Goal: Check status: Check status

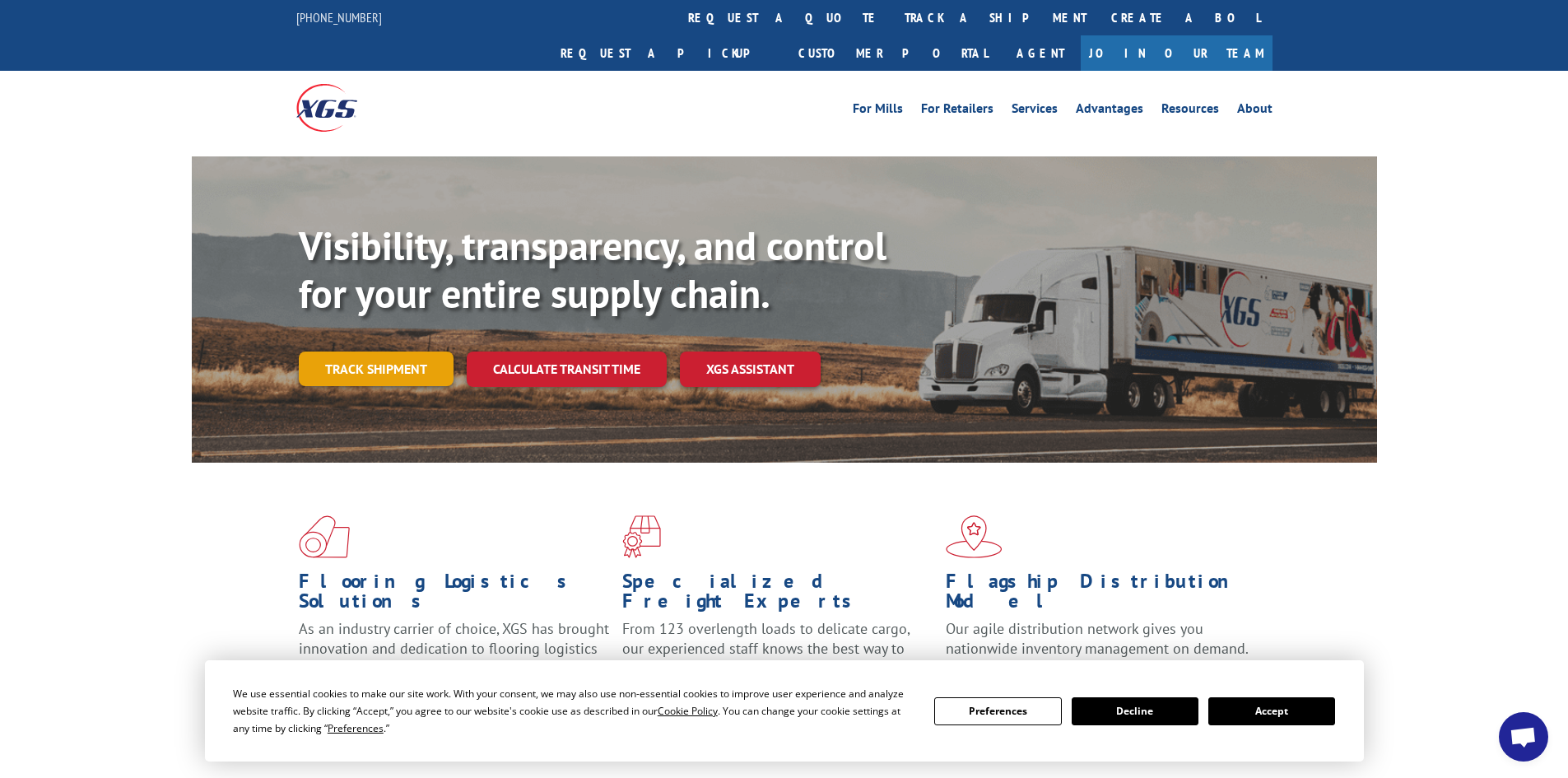
click at [352, 352] on link "Track shipment" at bounding box center [376, 369] width 155 height 34
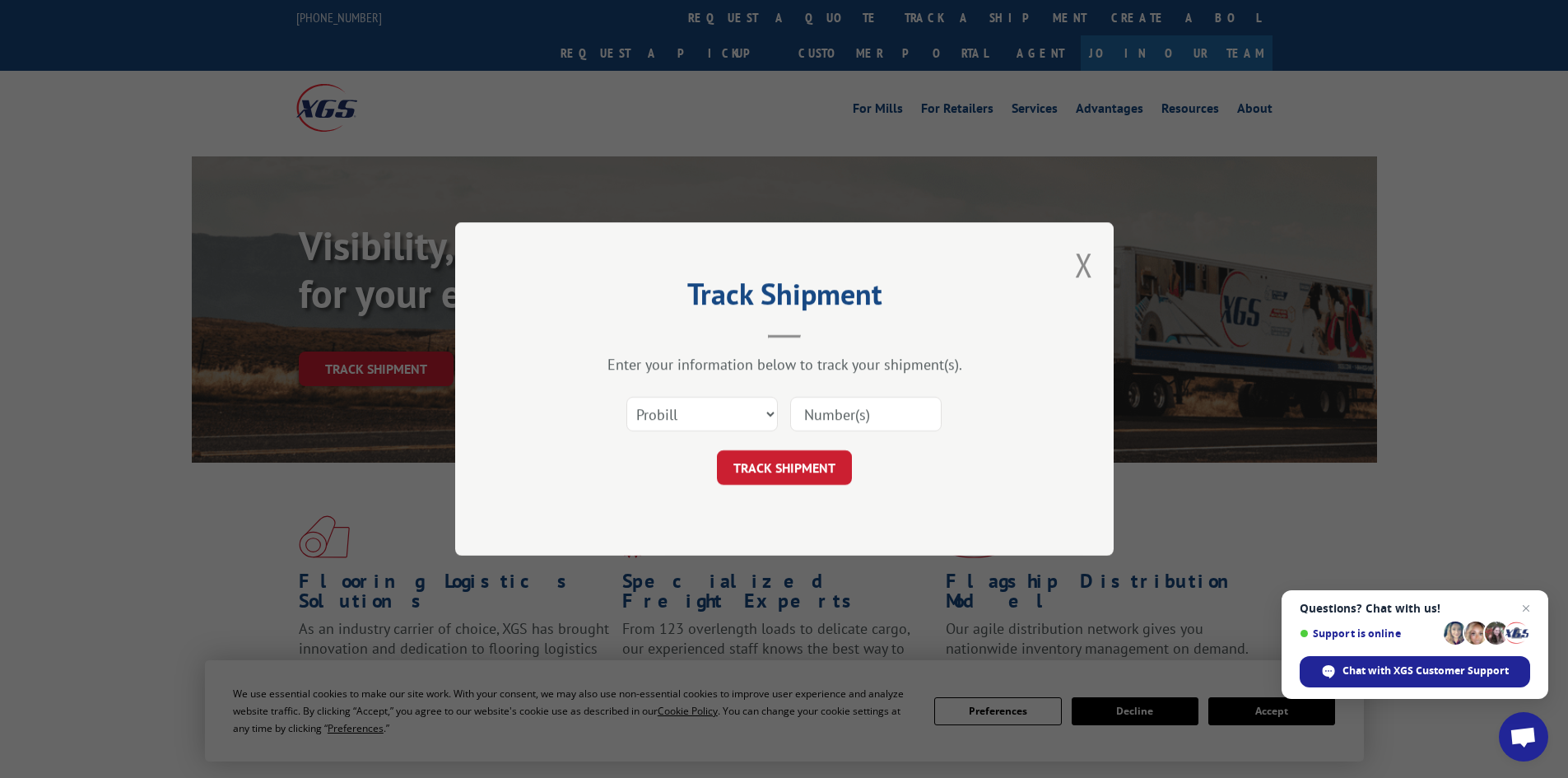
click at [896, 417] on input at bounding box center [866, 414] width 151 height 34
click at [830, 463] on button "TRACK SHIPMENT" at bounding box center [784, 468] width 135 height 34
click at [678, 408] on select "Select category... Probill BOL PO" at bounding box center [702, 414] width 151 height 34
click at [807, 411] on input at bounding box center [866, 414] width 151 height 34
click at [685, 419] on select "Select category... Probill BOL PO" at bounding box center [702, 414] width 151 height 34
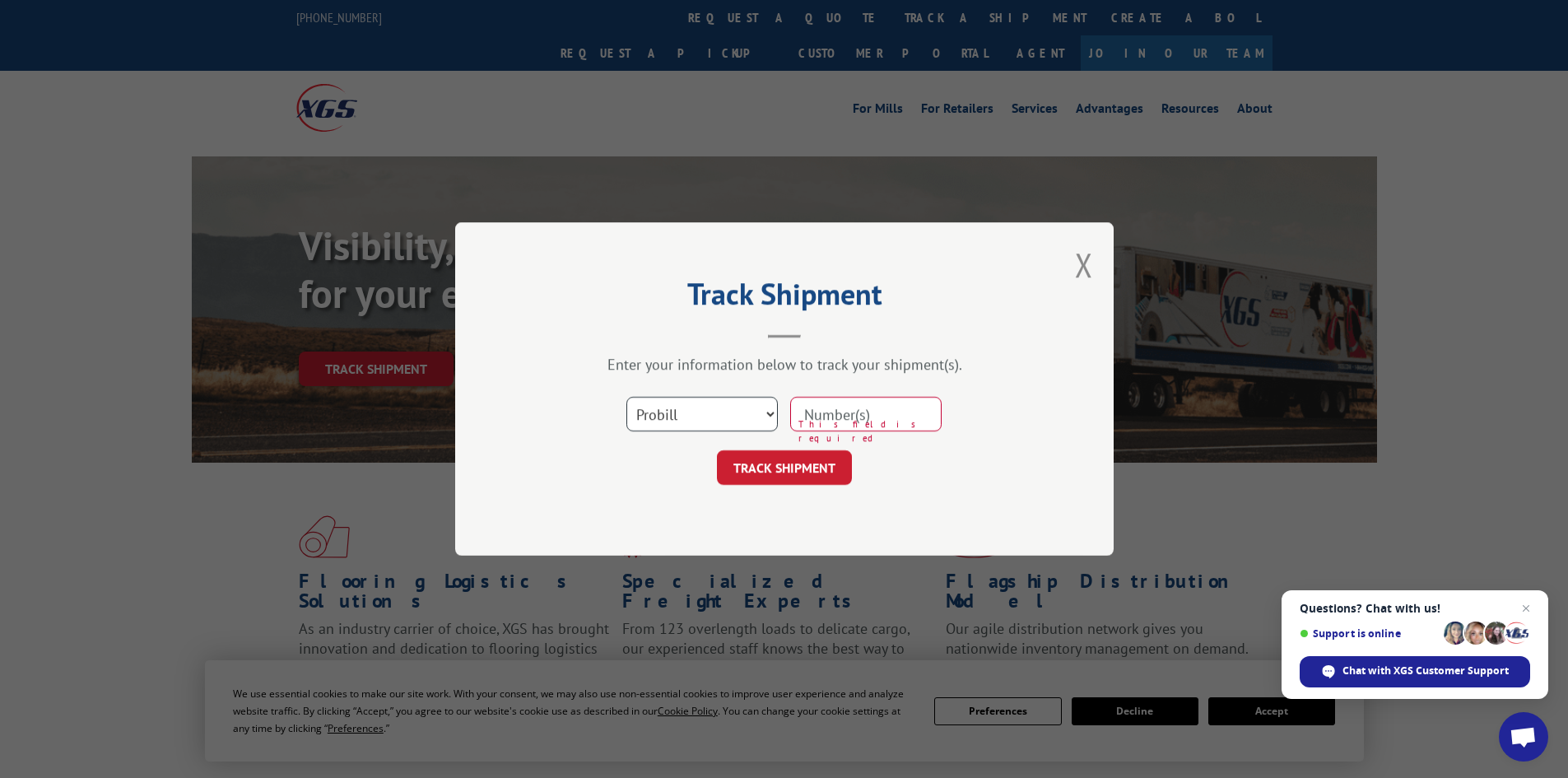
select select "bol"
click at [626, 397] on select "Select category... Probill BOL PO" at bounding box center [702, 414] width 151 height 34
click at [849, 412] on input at bounding box center [866, 414] width 151 height 34
paste input "17501672"
type input "17501672"
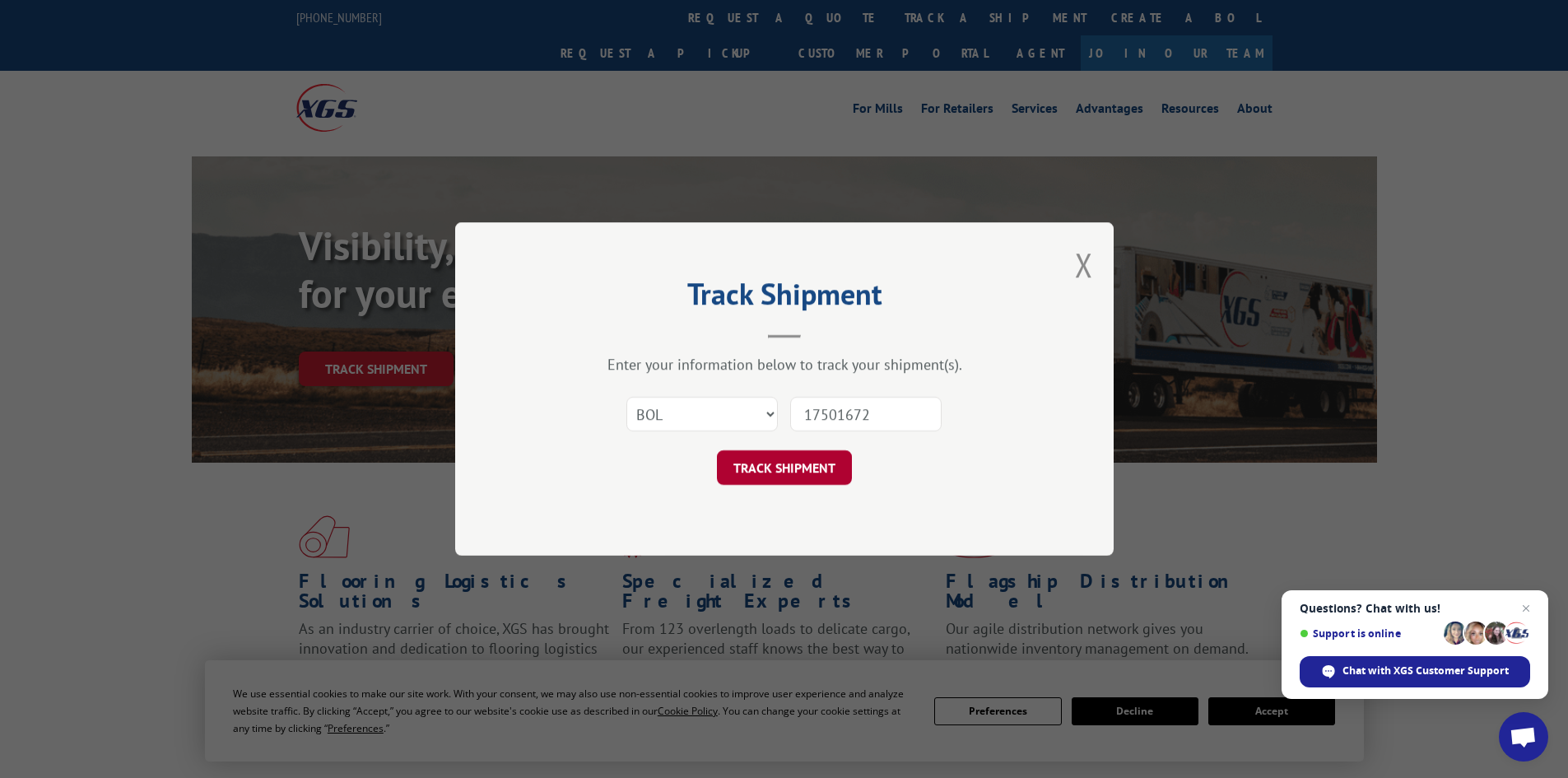
click at [817, 463] on button "TRACK SHIPMENT" at bounding box center [784, 468] width 135 height 34
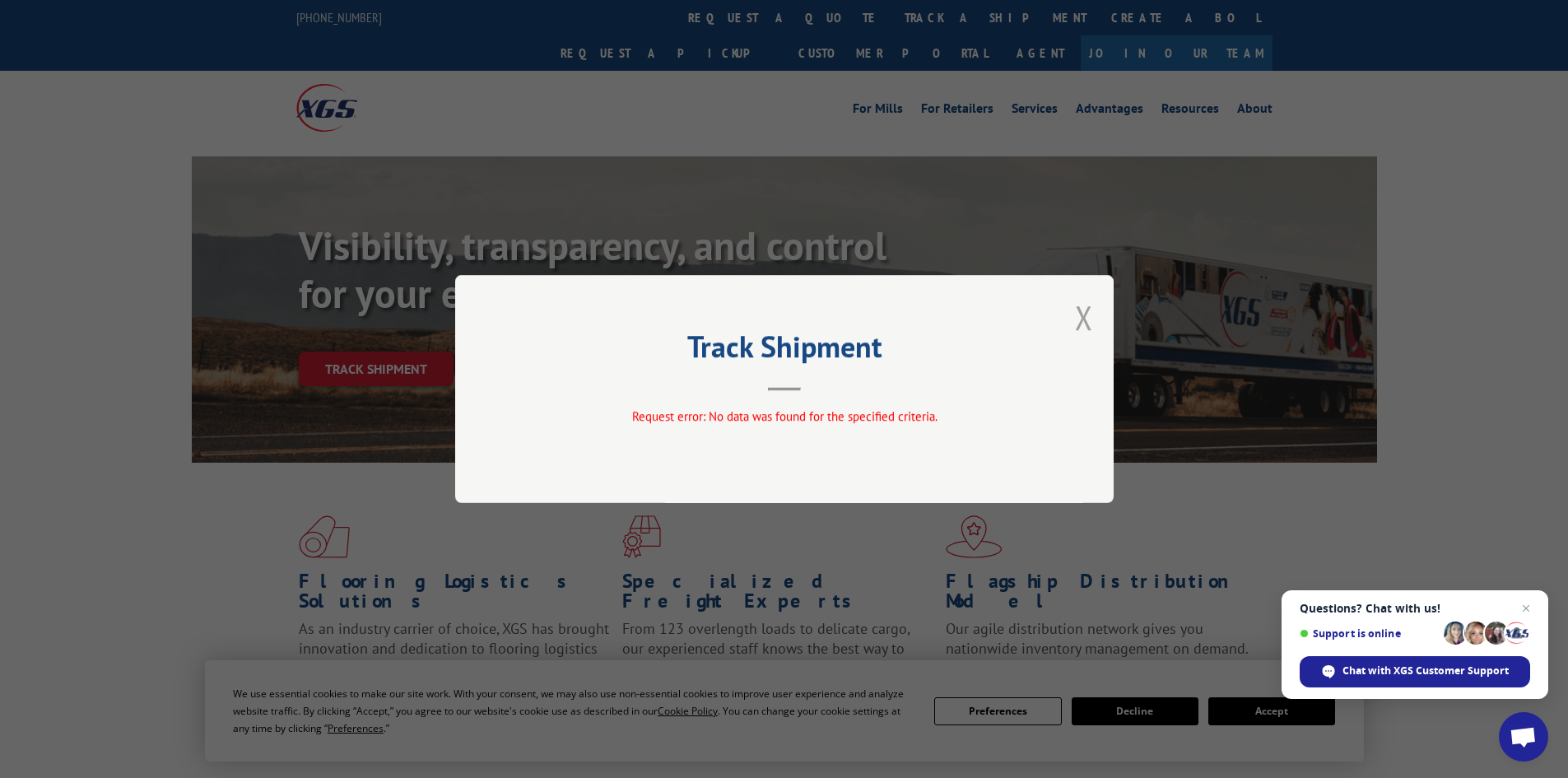
click at [1084, 308] on button "Close modal" at bounding box center [1084, 317] width 18 height 43
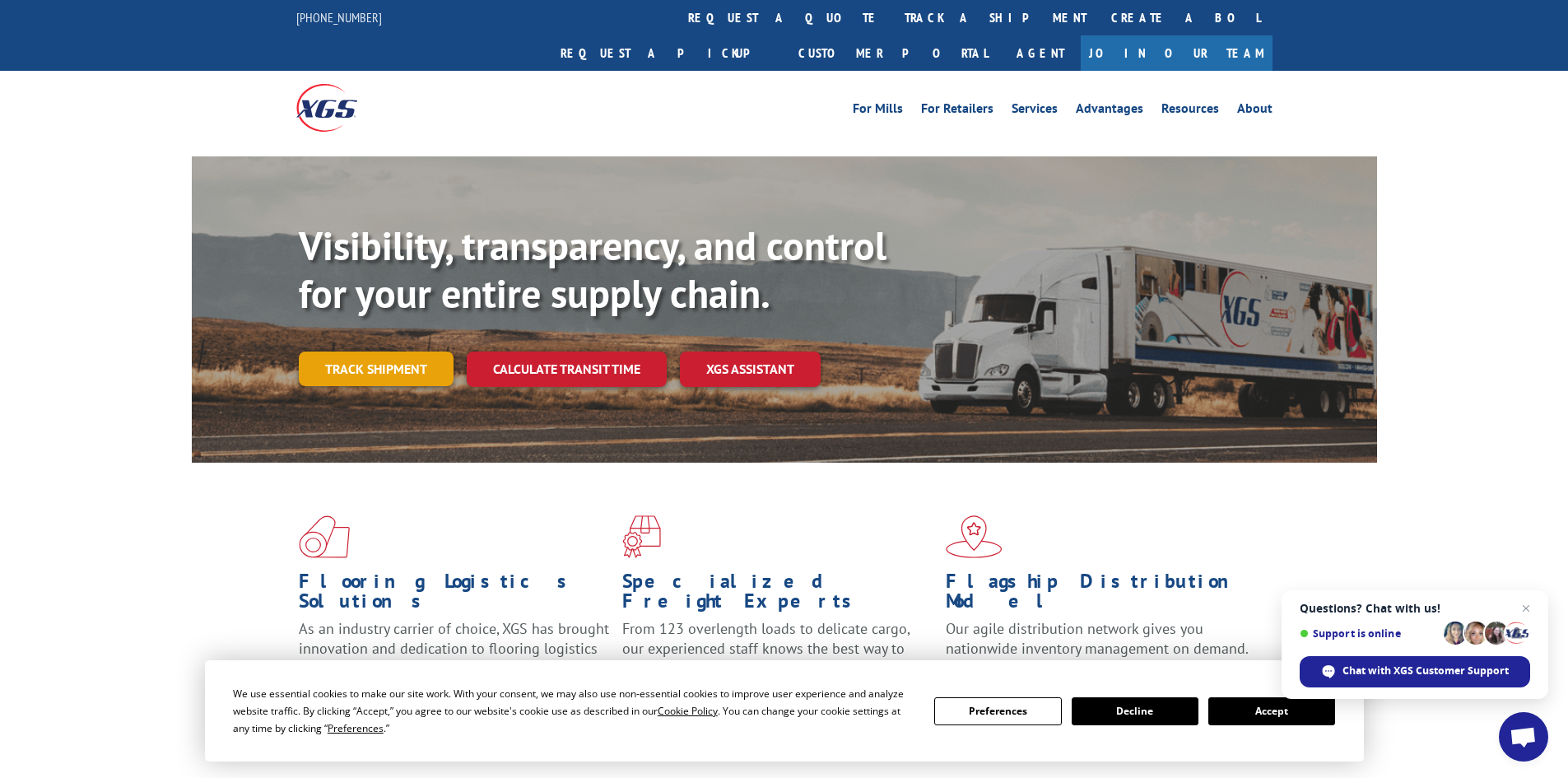
click at [374, 352] on link "Track shipment" at bounding box center [376, 369] width 155 height 34
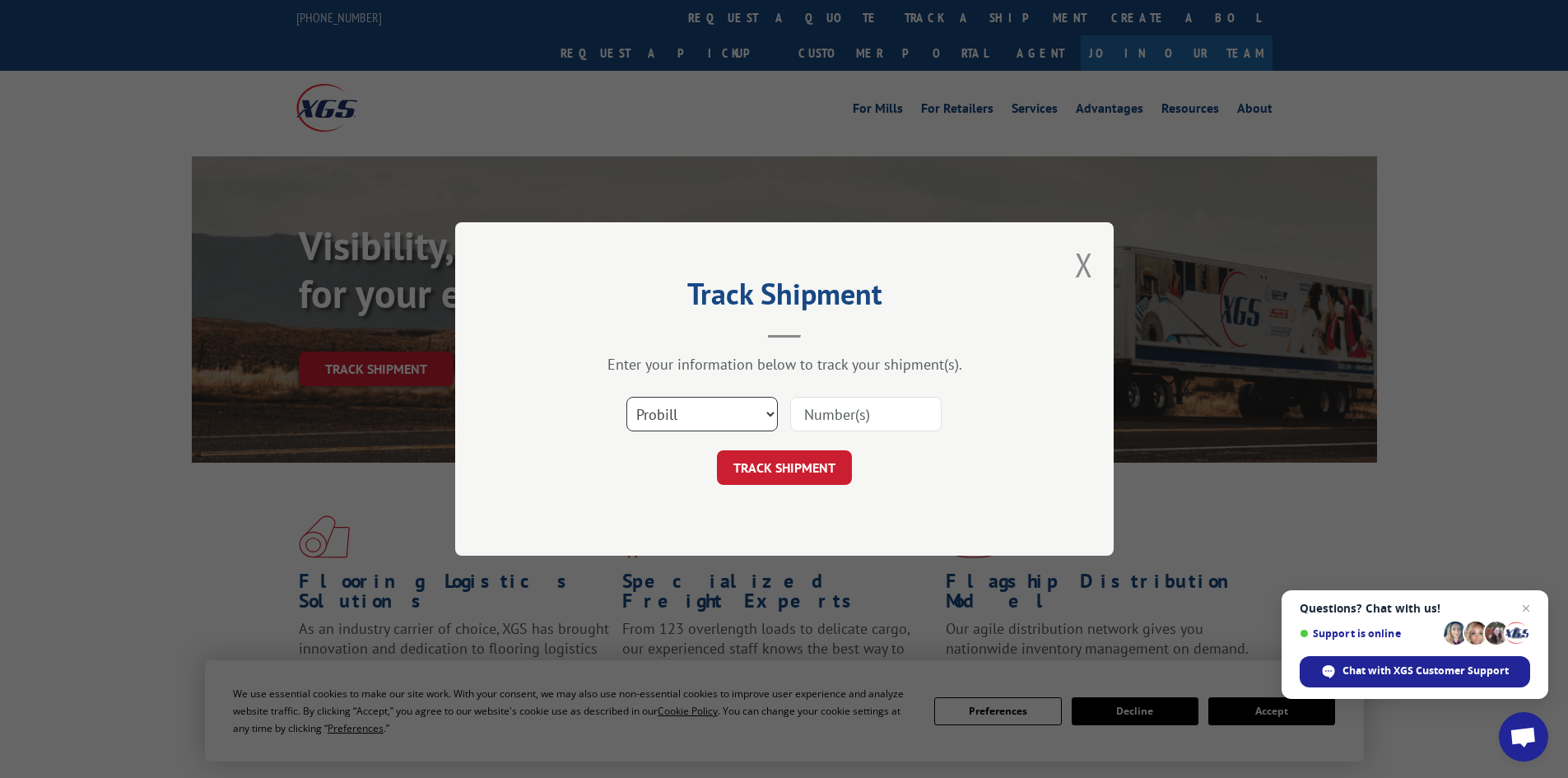
click at [705, 406] on select "Select category... Probill BOL PO" at bounding box center [702, 414] width 151 height 34
click at [828, 406] on input at bounding box center [866, 414] width 151 height 34
paste input "17501672"
click at [806, 415] on input "17501672" at bounding box center [866, 414] width 151 height 34
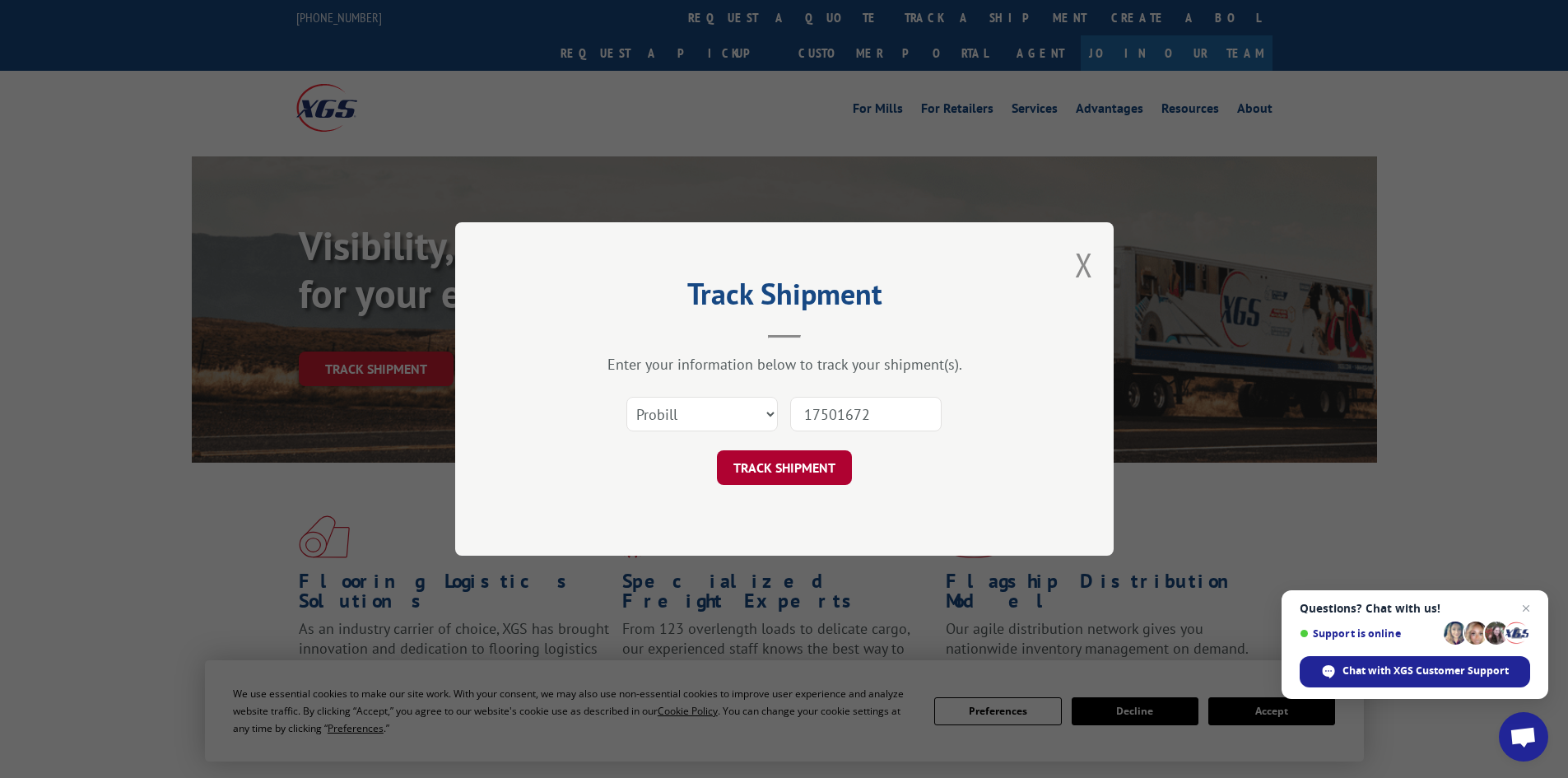
type input "17501672"
click at [813, 456] on button "TRACK SHIPMENT" at bounding box center [784, 468] width 135 height 34
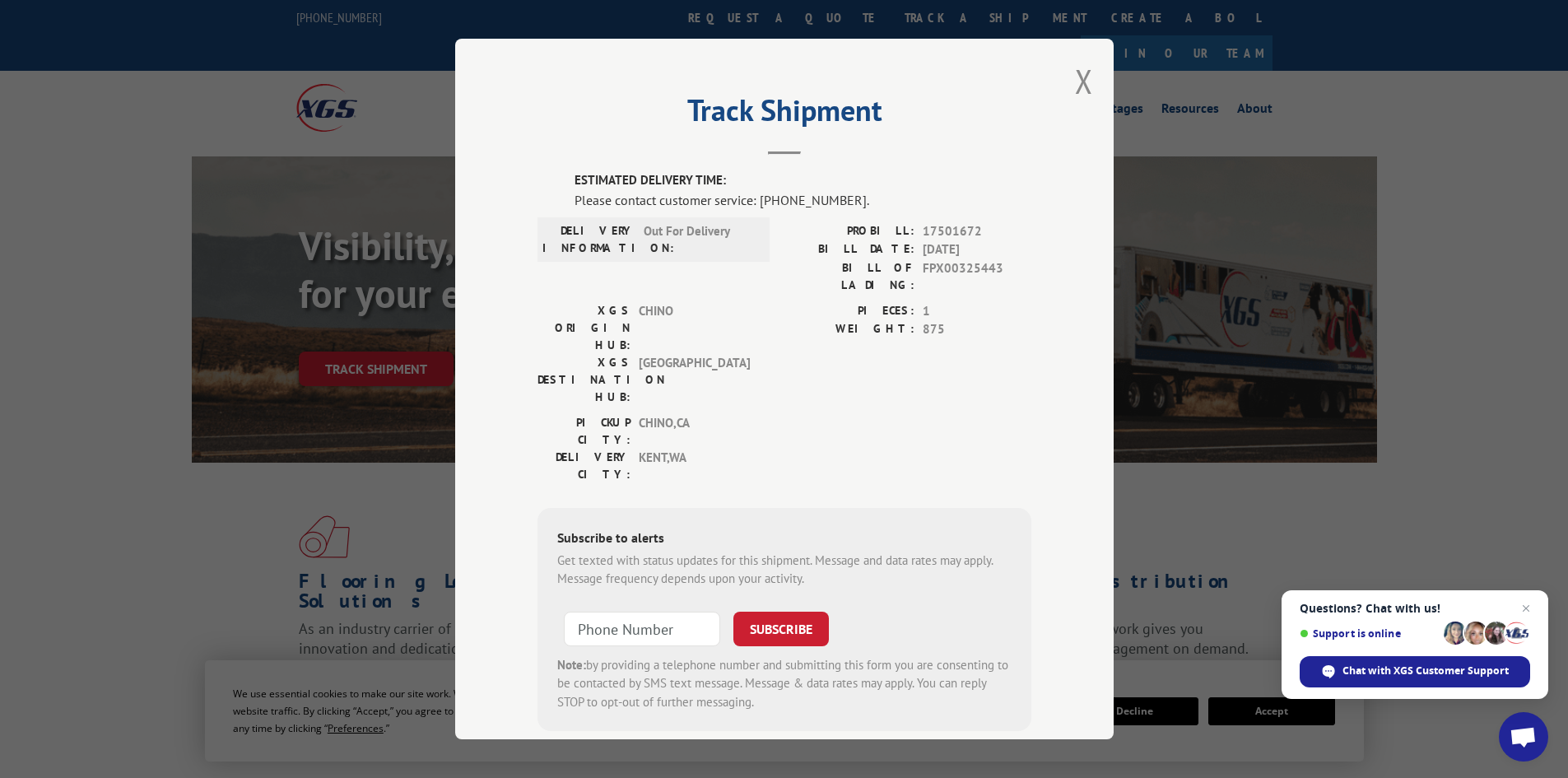
scroll to position [8, 0]
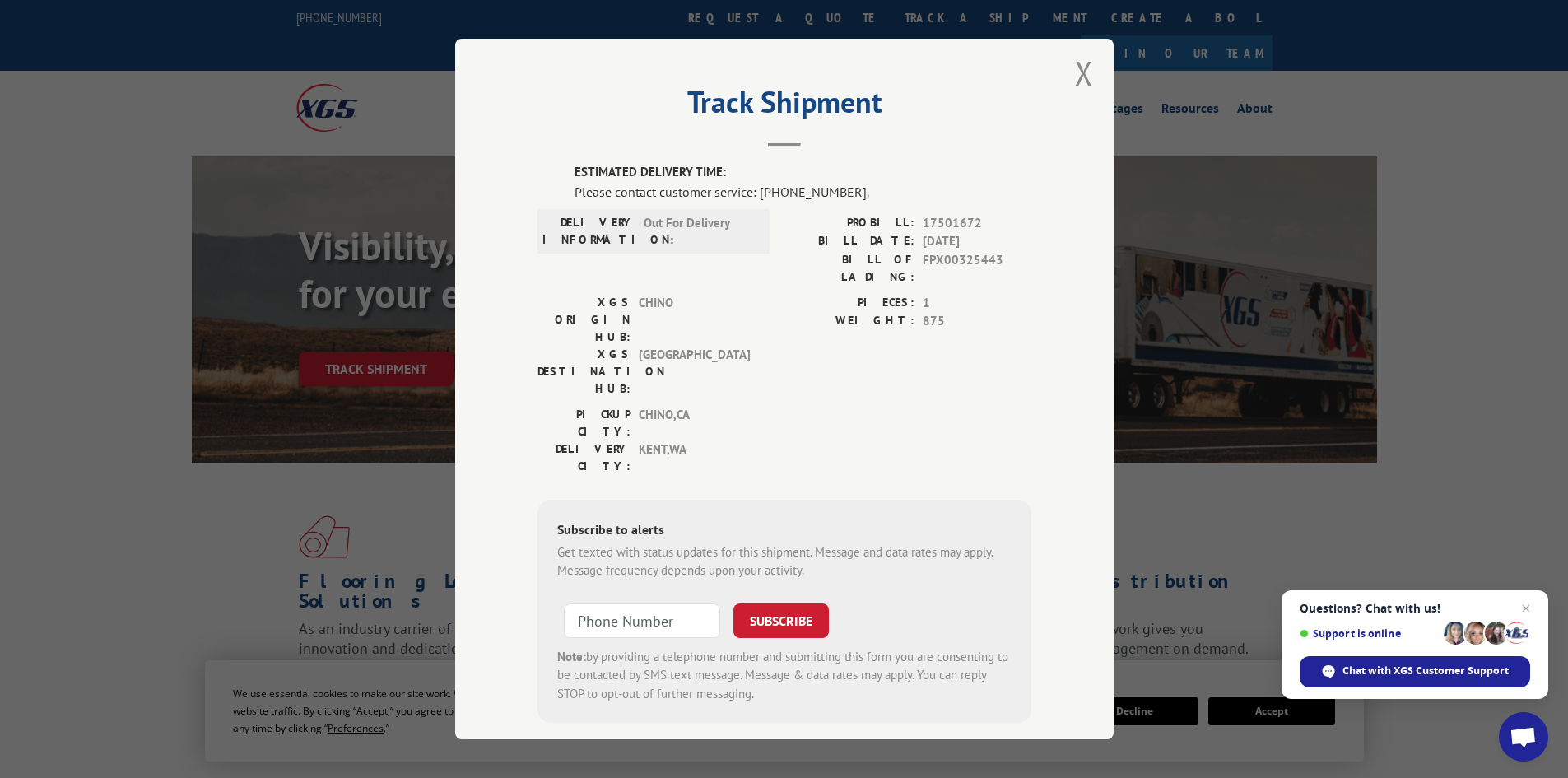
click at [1086, 67] on div "Track Shipment ESTIMATED DELIVERY TIME: Please contact customer service: [PHONE…" at bounding box center [784, 389] width 659 height 700
click at [1078, 75] on button "Close modal" at bounding box center [1084, 73] width 18 height 43
